Goal: Navigation & Orientation: Find specific page/section

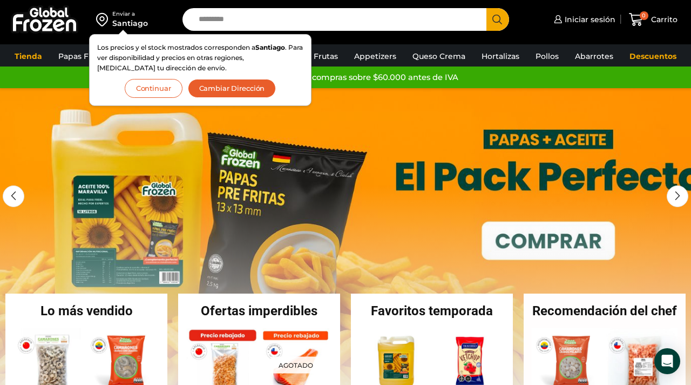
click at [37, 104] on link "1 / 3" at bounding box center [345, 250] width 691 height 324
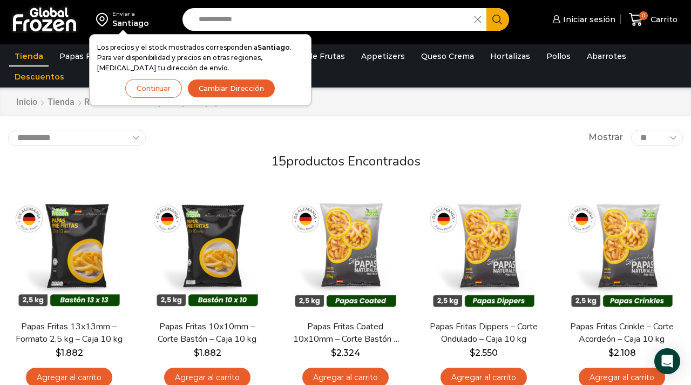
click at [153, 92] on button "Continuar" at bounding box center [153, 88] width 57 height 19
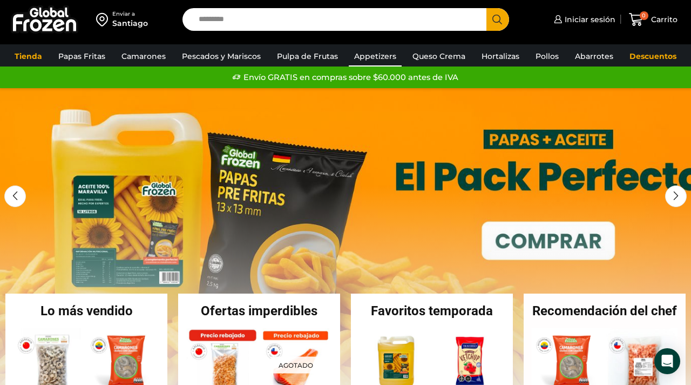
click at [369, 58] on link "Appetizers" at bounding box center [375, 56] width 53 height 21
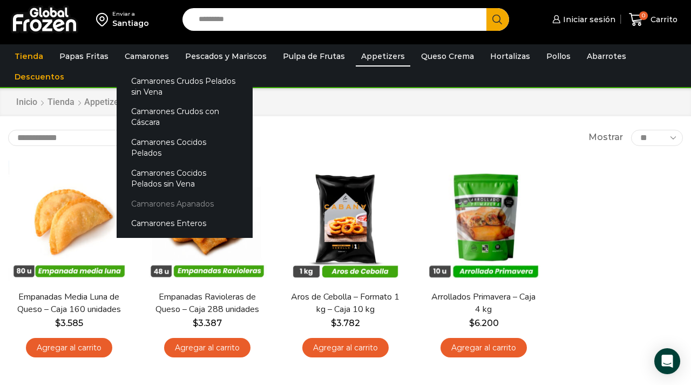
click at [153, 193] on link "Camarones Apanados" at bounding box center [185, 203] width 136 height 20
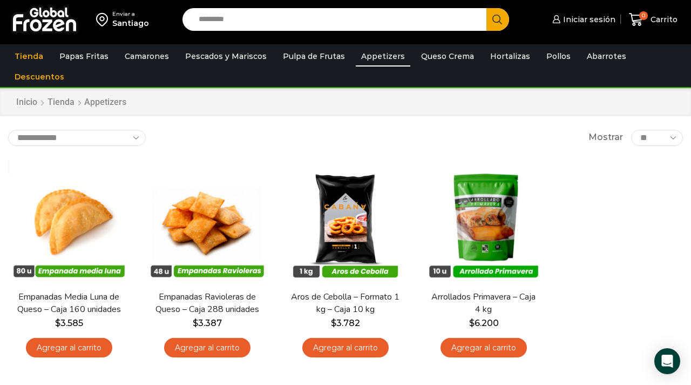
click at [119, 21] on div "Santiago" at bounding box center [130, 23] width 37 height 11
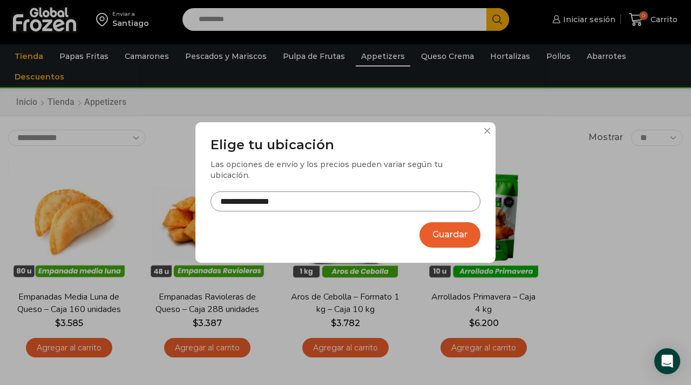
click at [336, 197] on input "**********" at bounding box center [346, 201] width 270 height 20
click at [488, 134] on button at bounding box center [487, 130] width 6 height 6
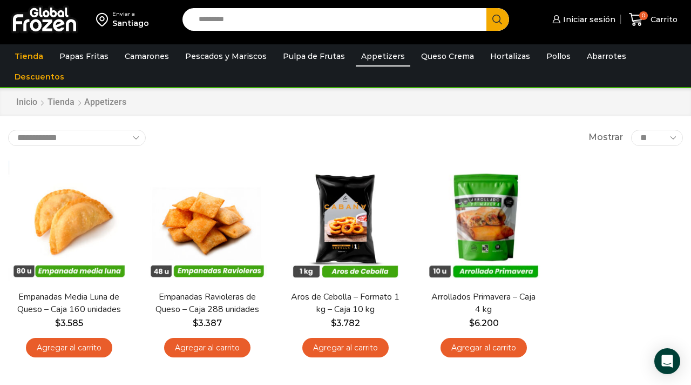
click at [42, 17] on img at bounding box center [45, 19] width 68 height 28
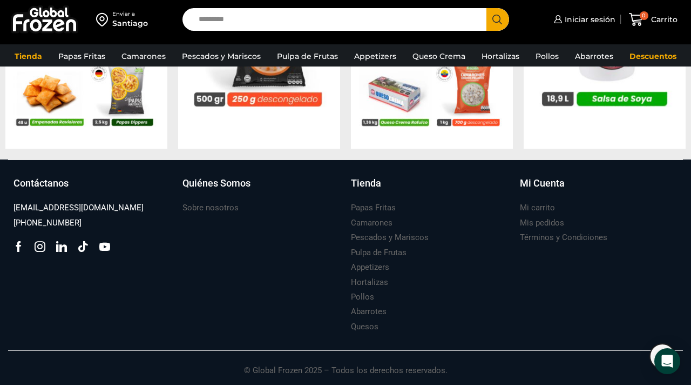
scroll to position [1129, 0]
